Goal: Task Accomplishment & Management: Use online tool/utility

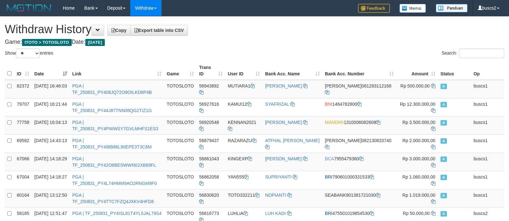
select select "**"
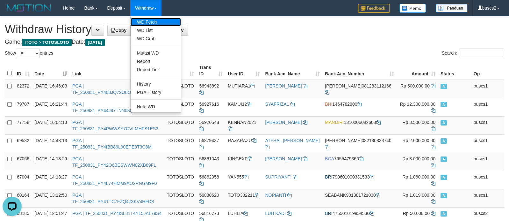
click at [152, 21] on link "WD Fetch" at bounding box center [156, 22] width 50 height 8
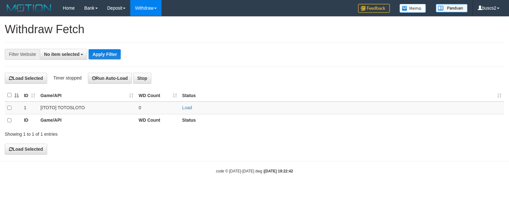
select select
click at [188, 106] on link "Load" at bounding box center [187, 107] width 10 height 5
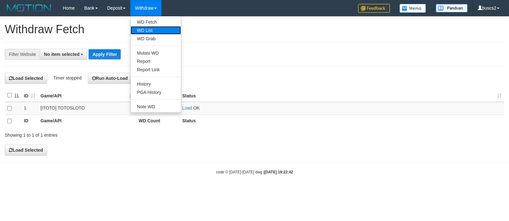
click at [153, 26] on link "WD List" at bounding box center [156, 30] width 50 height 8
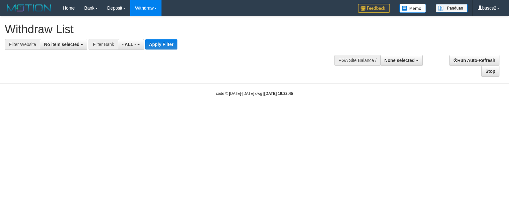
select select
click at [65, 45] on span "No item selected" at bounding box center [61, 44] width 35 height 5
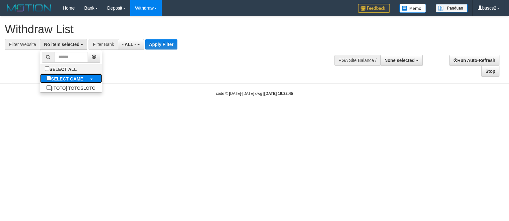
click at [53, 80] on label "SELECT GAME" at bounding box center [64, 78] width 49 height 9
select select "****"
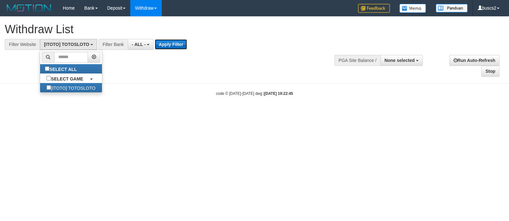
click at [173, 40] on button "Apply Filter" at bounding box center [171, 44] width 32 height 10
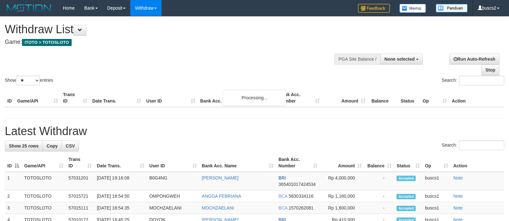
select select
select select "**"
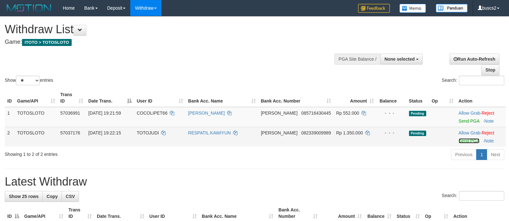
click at [459, 140] on link "Send PGA" at bounding box center [469, 140] width 21 height 5
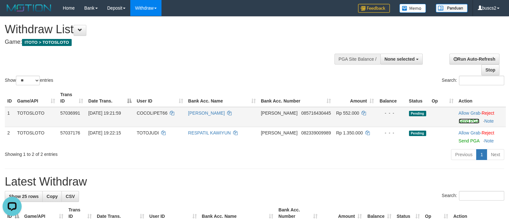
click at [465, 121] on link "Send PGA" at bounding box center [469, 120] width 21 height 5
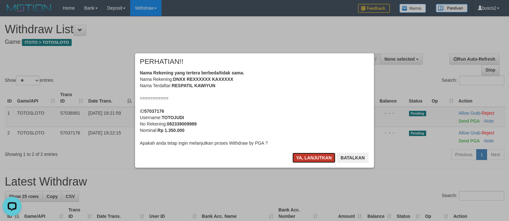
click at [306, 156] on button "Ya, lanjutkan" at bounding box center [314, 157] width 43 height 10
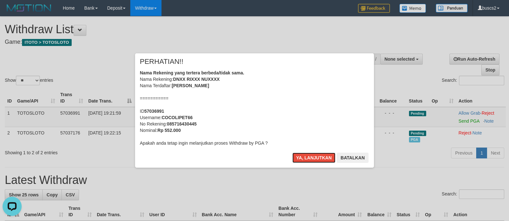
click at [306, 155] on button "Ya, lanjutkan" at bounding box center [314, 157] width 43 height 10
